Goal: Navigation & Orientation: Find specific page/section

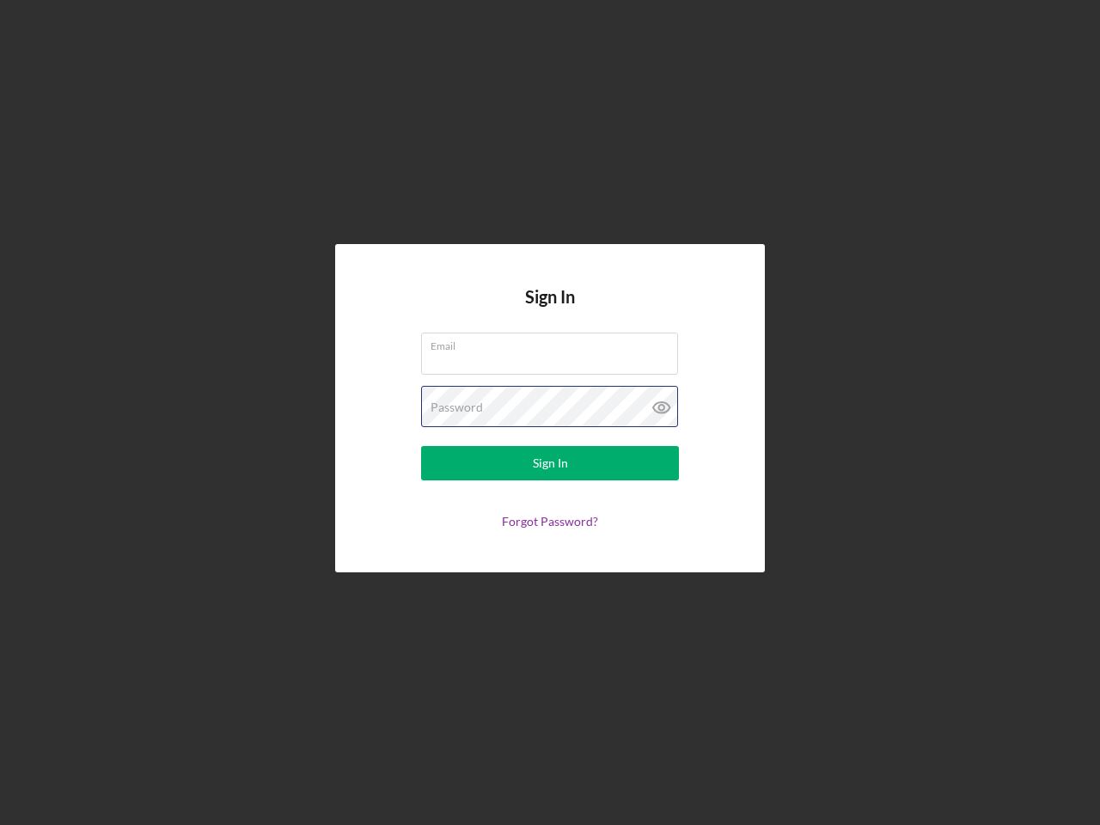
click at [550, 413] on div "Password" at bounding box center [550, 407] width 258 height 43
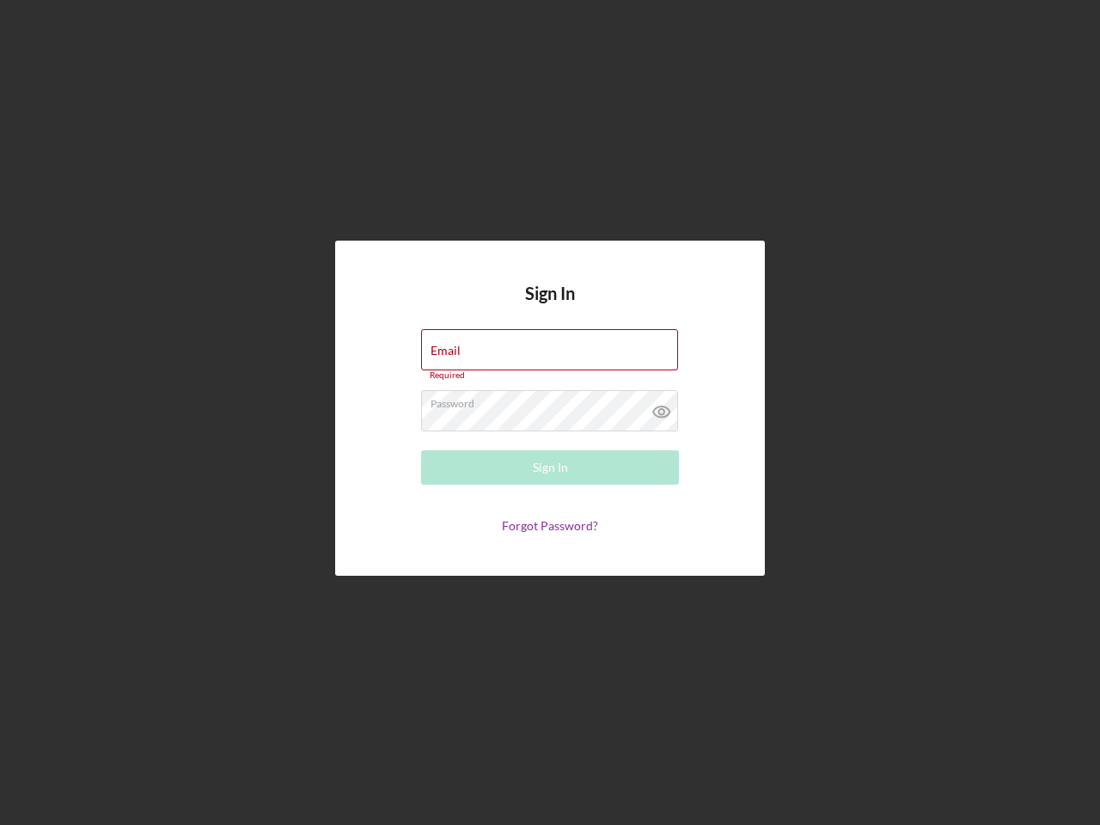
click at [662, 407] on icon at bounding box center [661, 411] width 43 height 43
